Goal: Task Accomplishment & Management: Manage account settings

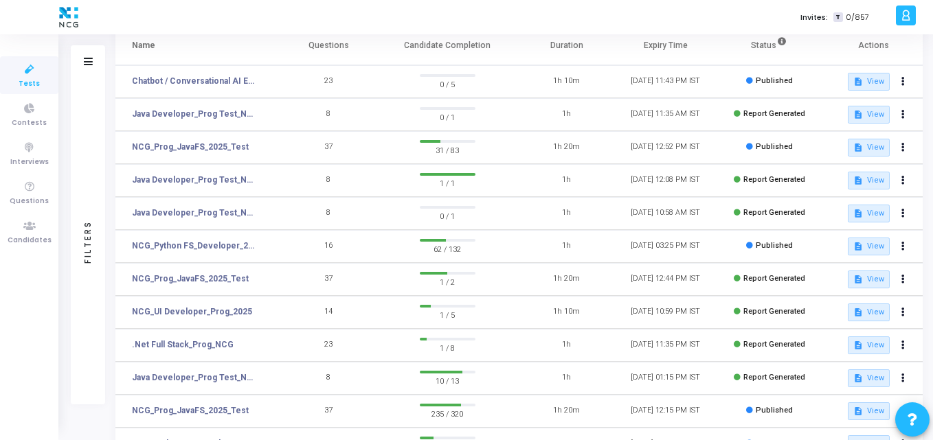
scroll to position [156, 0]
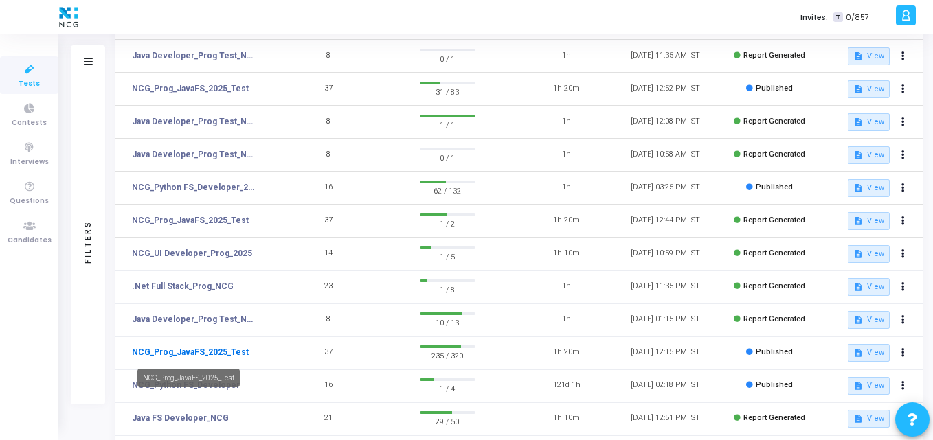
click at [223, 350] on link "NCG_Prog_JavaFS_2025_Test" at bounding box center [190, 352] width 117 height 12
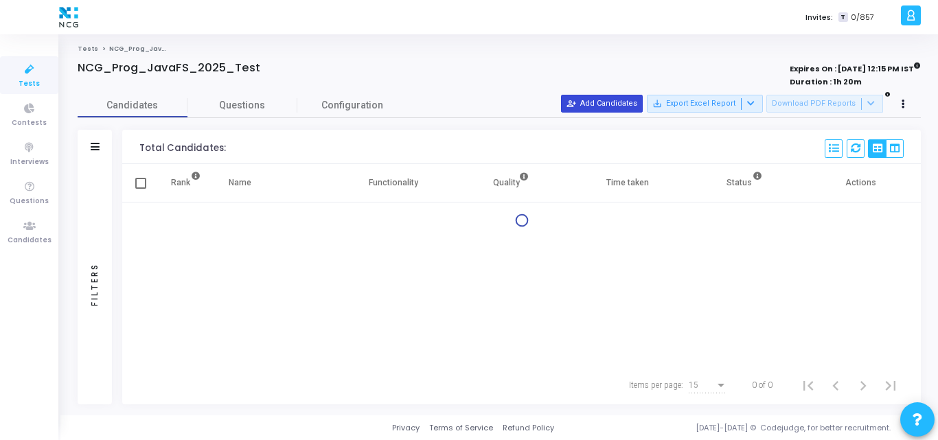
click at [613, 100] on button "person_add_alt Add Candidates" at bounding box center [602, 104] width 82 height 18
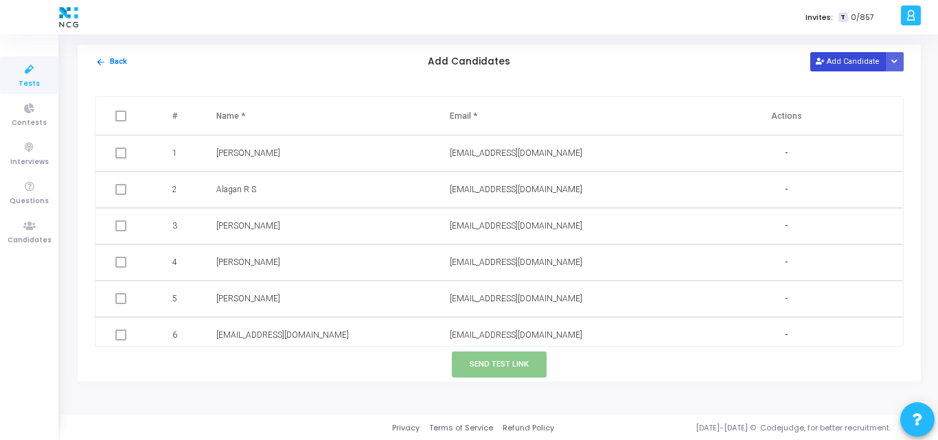
click at [858, 58] on button "Add Candidate" at bounding box center [848, 61] width 76 height 19
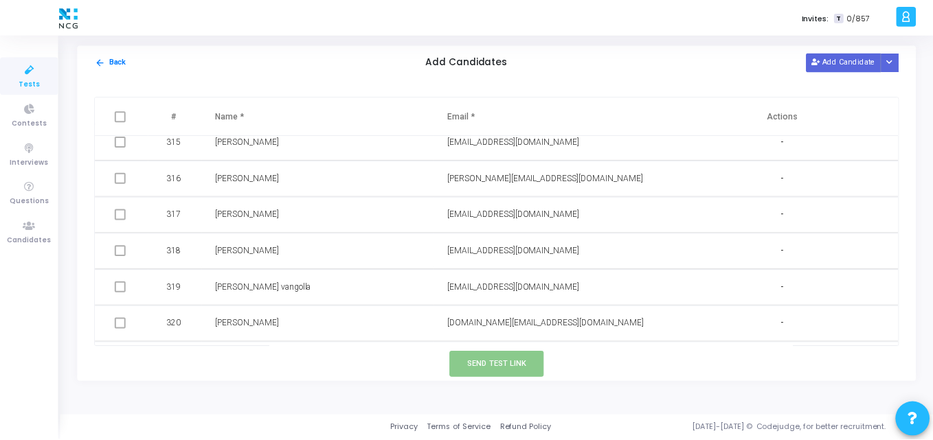
scroll to position [11475, 0]
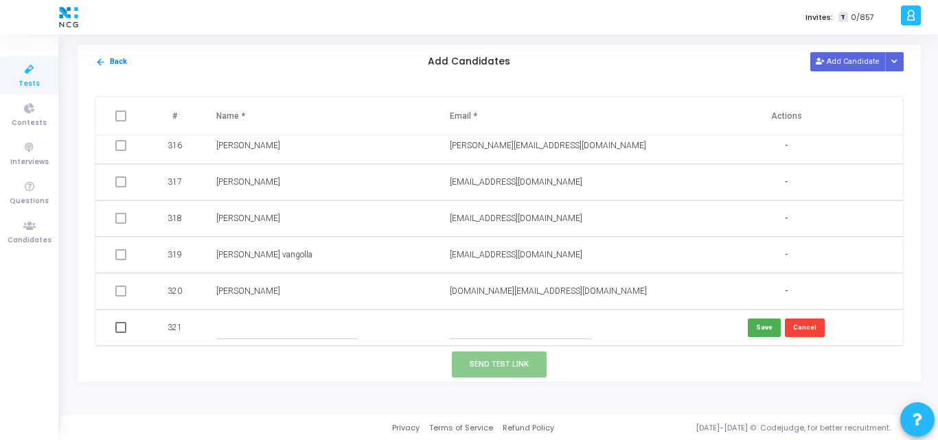
click at [471, 330] on input "text" at bounding box center [521, 328] width 142 height 23
paste input "[EMAIL_ADDRESS][DOMAIN_NAME]"
type input "[EMAIL_ADDRESS][DOMAIN_NAME]"
paste input "[PERSON_NAME]"
click at [272, 330] on input "[PERSON_NAME]" at bounding box center [287, 328] width 142 height 23
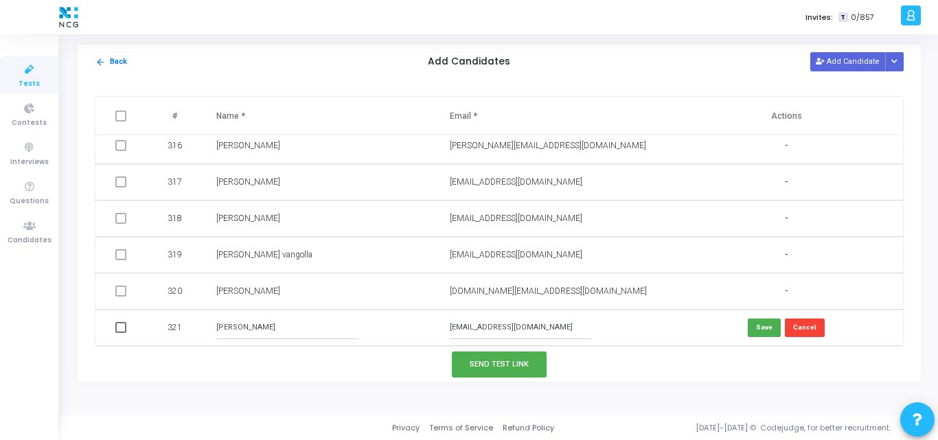
click at [240, 324] on input "[PERSON_NAME]" at bounding box center [287, 328] width 142 height 23
type input "[PERSON_NAME]"
click at [765, 329] on button "Save" at bounding box center [764, 328] width 33 height 19
click at [115, 328] on span at bounding box center [120, 327] width 11 height 11
click at [120, 333] on input "checkbox" at bounding box center [120, 333] width 1 height 1
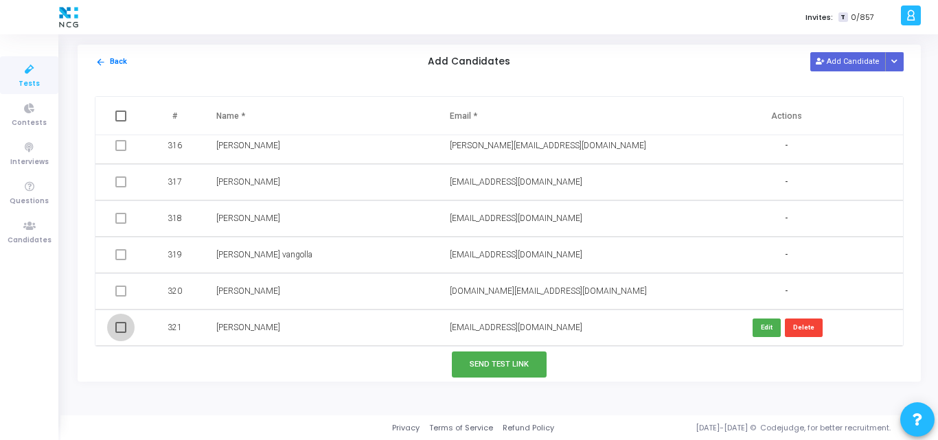
checkbox input "true"
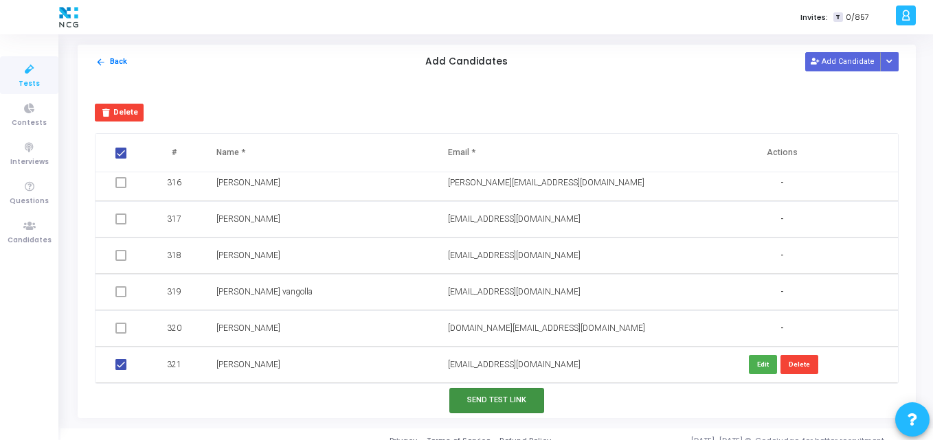
click at [481, 391] on button "Send Test Link" at bounding box center [496, 400] width 95 height 25
